Goal: Complete application form

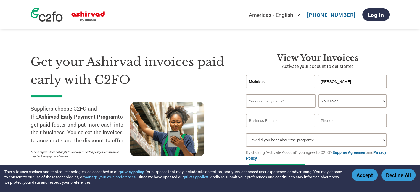
drag, startPoint x: 0, startPoint y: 0, endPoint x: 251, endPoint y: 82, distance: 263.7
click at [251, 82] on input "Msrinivasa" at bounding box center [280, 81] width 69 height 13
type input "[PERSON_NAME]"
click at [259, 101] on input "text" at bounding box center [281, 100] width 70 height 13
click at [254, 101] on input "Srisairamminitransport" at bounding box center [281, 100] width 70 height 13
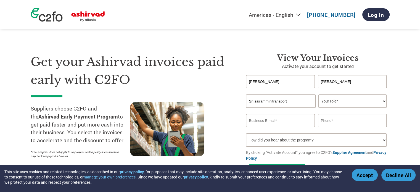
click at [265, 100] on input "Sri sairamminitransport" at bounding box center [281, 100] width 70 height 13
click at [272, 101] on input "Sri [PERSON_NAME] minitransport" at bounding box center [281, 100] width 70 height 13
type input "[PERSON_NAME] [PERSON_NAME] mini transport"
click at [384, 101] on select "Your role* CFO Controller Credit Manager Finance Director Treasurer CEO Preside…" at bounding box center [352, 100] width 68 height 13
select select "OWNER_FOUNDER"
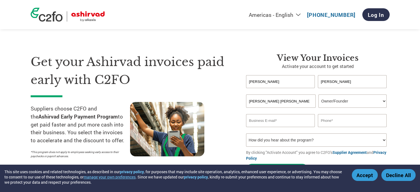
click at [318, 94] on select "Your role* CFO Controller Credit Manager Finance Director Treasurer CEO Preside…" at bounding box center [352, 100] width 68 height 13
click at [278, 119] on input "email" at bounding box center [280, 120] width 69 height 13
type input "[EMAIL_ADDRESS][DOMAIN_NAME]"
click at [330, 118] on input "text" at bounding box center [352, 120] width 69 height 13
type input "[PHONE_NUMBER]"
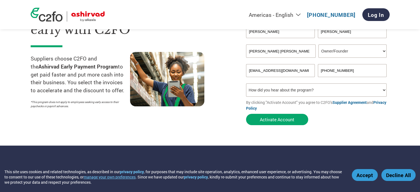
scroll to position [55, 0]
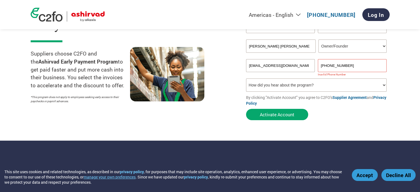
click at [383, 84] on select "How did you hear about the program? Received a letter Email Social Media Online…" at bounding box center [316, 84] width 141 height 13
select select "Email"
click at [246, 78] on select "How did you hear about the program? Received a letter Email Social Media Online…" at bounding box center [316, 84] width 141 height 13
click at [281, 114] on button "Activate Account" at bounding box center [277, 114] width 62 height 11
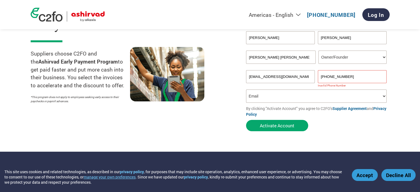
click at [328, 76] on input "[PHONE_NUMBER]" at bounding box center [352, 76] width 69 height 13
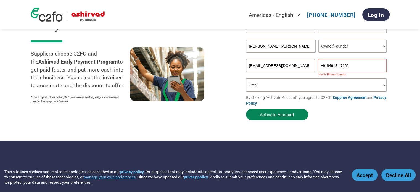
click at [276, 116] on button "Activate Account" at bounding box center [277, 114] width 62 height 11
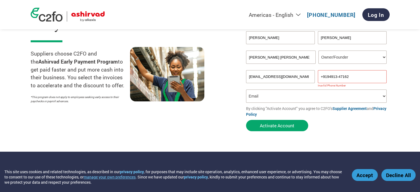
click at [350, 73] on input "+9194913-47162" at bounding box center [352, 76] width 69 height 13
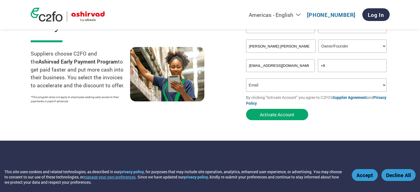
type input "+"
type input "9491347162"
click at [270, 112] on button "Activate Account" at bounding box center [277, 114] width 62 height 11
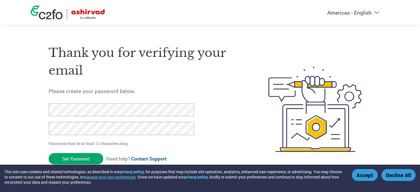
scroll to position [4, 0]
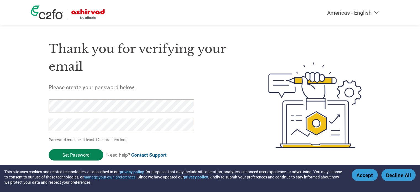
click at [70, 153] on input "Set Password" at bounding box center [76, 154] width 55 height 11
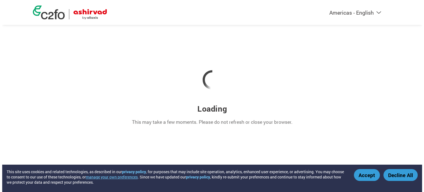
scroll to position [0, 0]
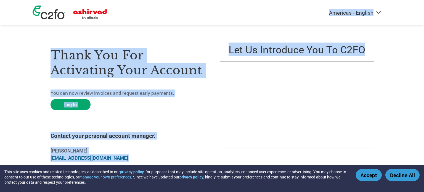
drag, startPoint x: 423, startPoint y: 15, endPoint x: 423, endPoint y: 35, distance: 20.4
click at [423, 34] on div "Americas - English Américas - Español Américas - Português Amériques - Français…" at bounding box center [212, 79] width 424 height 158
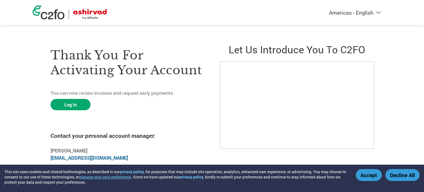
click at [412, 62] on div "Americas - English Américas - Español Américas - Português Amériques - Français…" at bounding box center [212, 79] width 424 height 158
click at [73, 107] on link "Log In" at bounding box center [70, 104] width 40 height 11
